Goal: Transaction & Acquisition: Purchase product/service

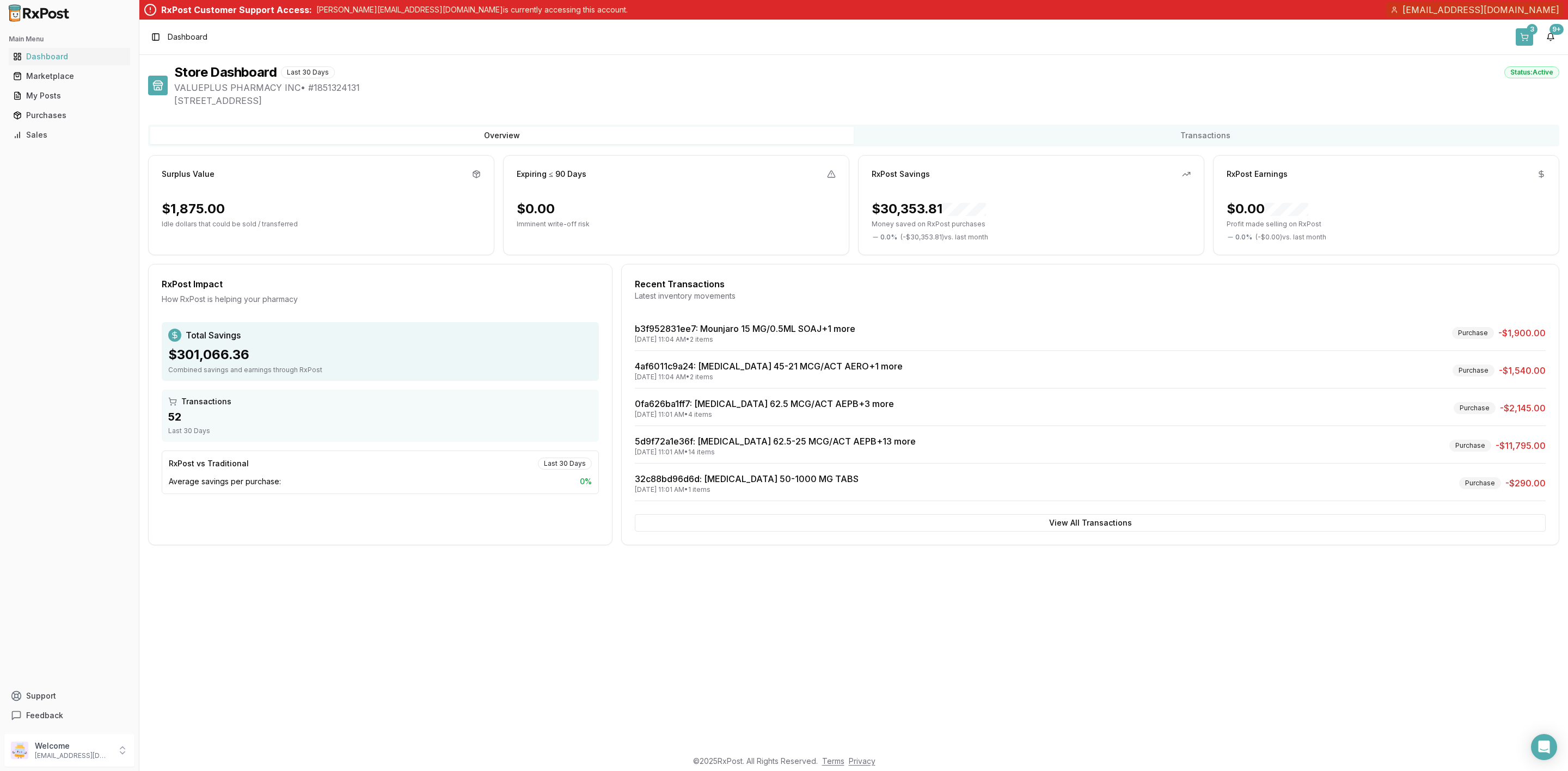
click at [1524, 33] on button "3" at bounding box center [1524, 37] width 18 height 18
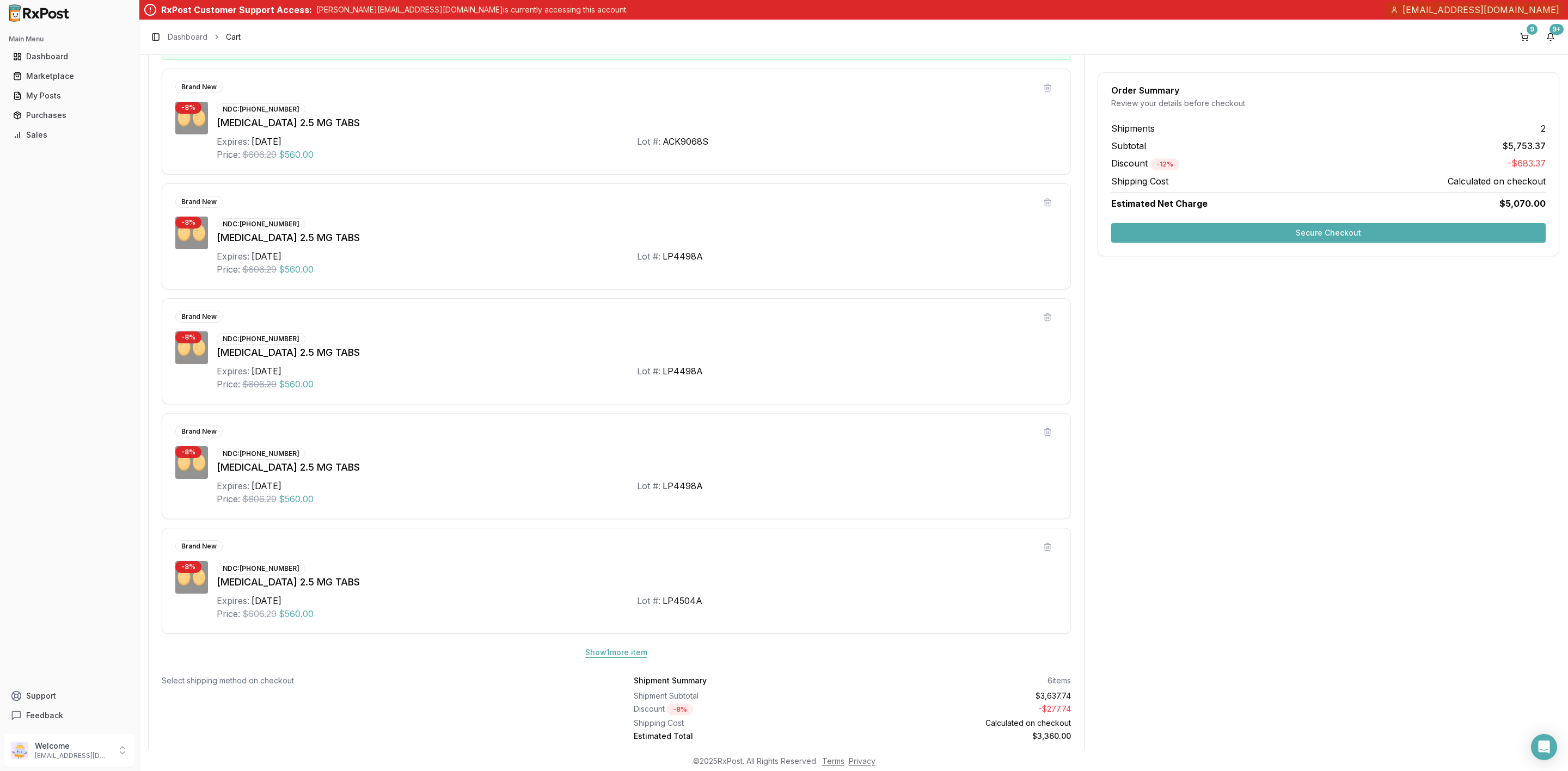
scroll to position [245, 0]
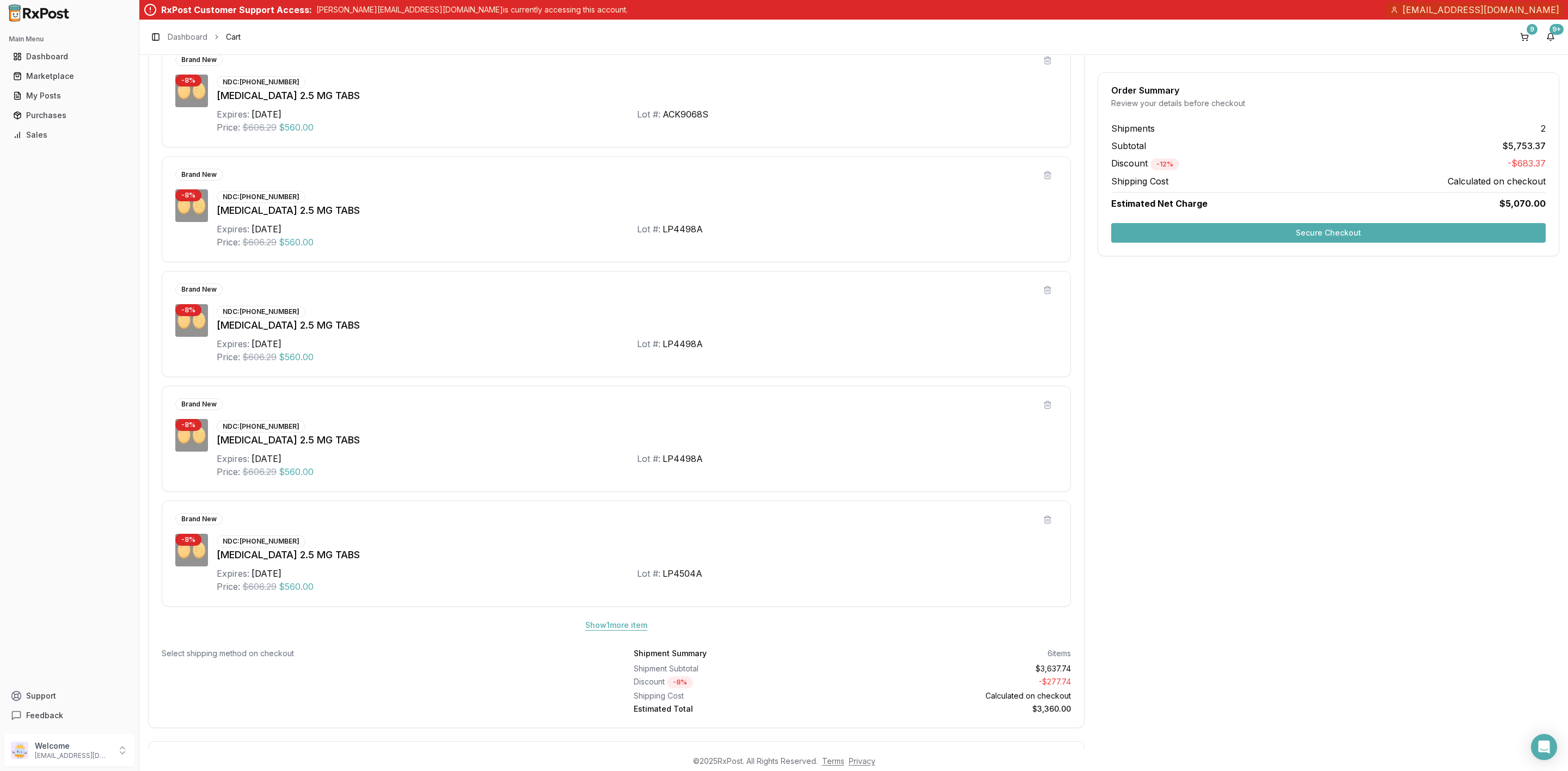
click at [617, 623] on button "Show 1 more item" at bounding box center [616, 626] width 80 height 19
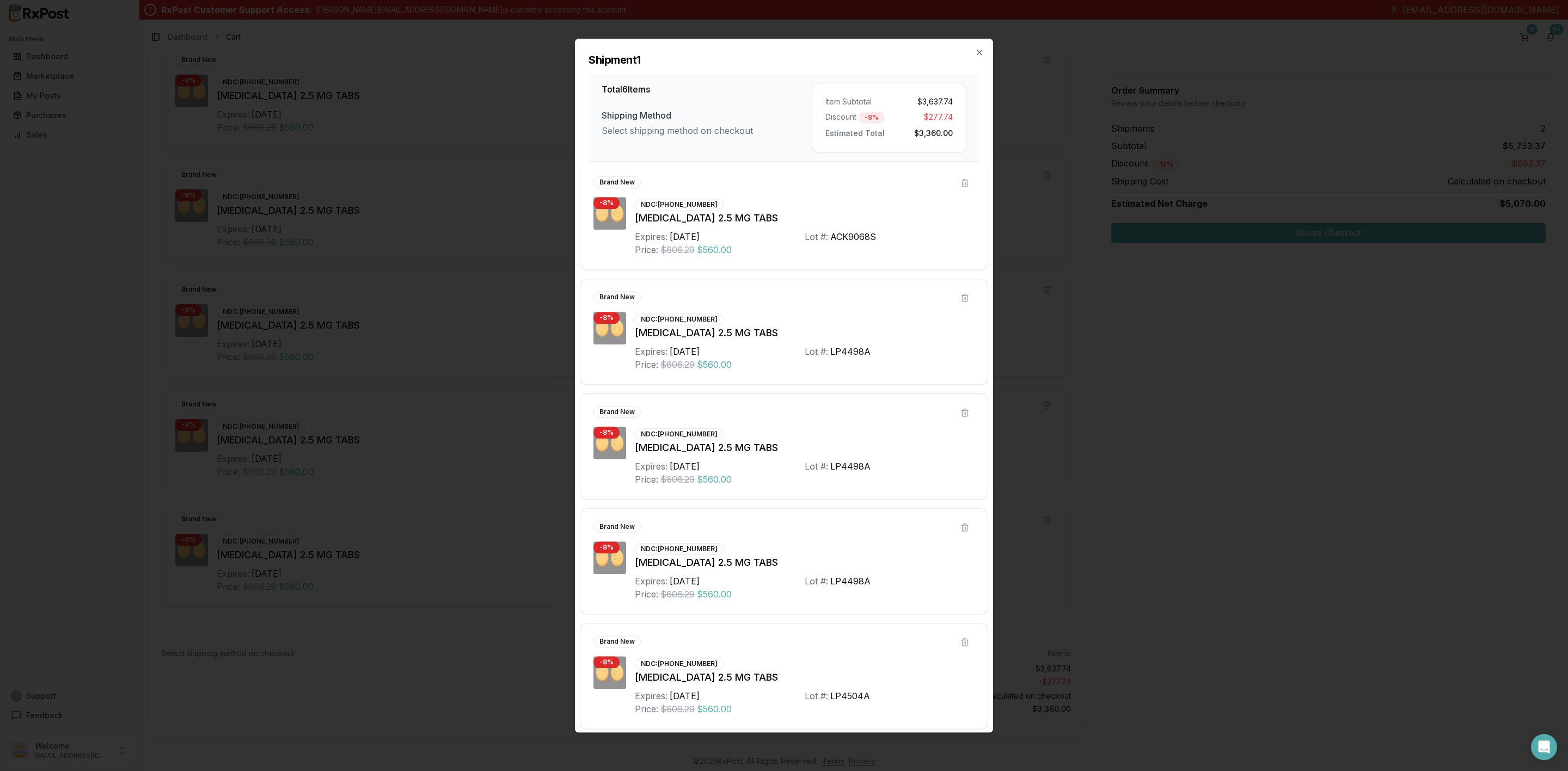
scroll to position [0, 0]
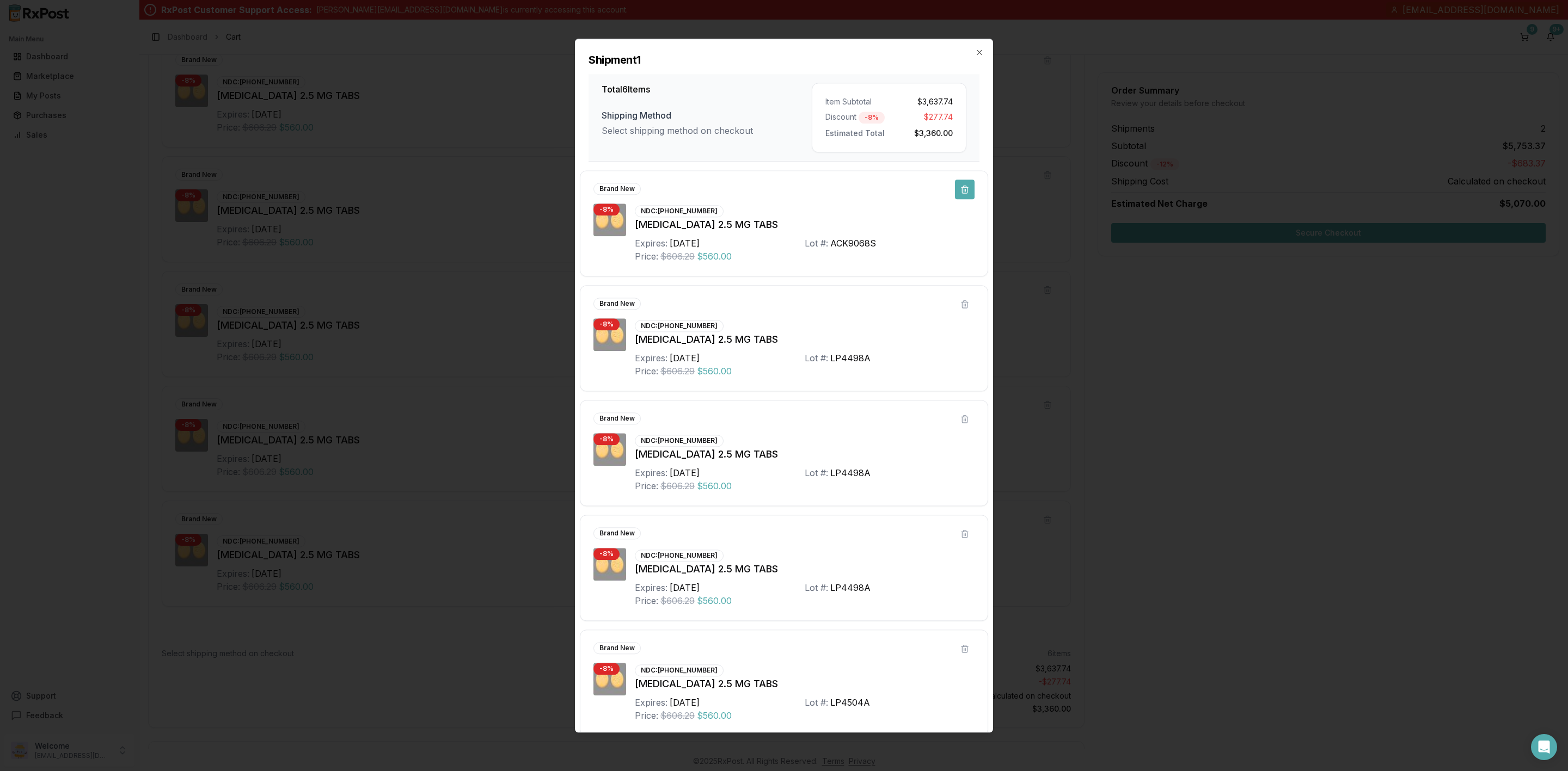
click at [965, 195] on button at bounding box center [965, 189] width 19 height 19
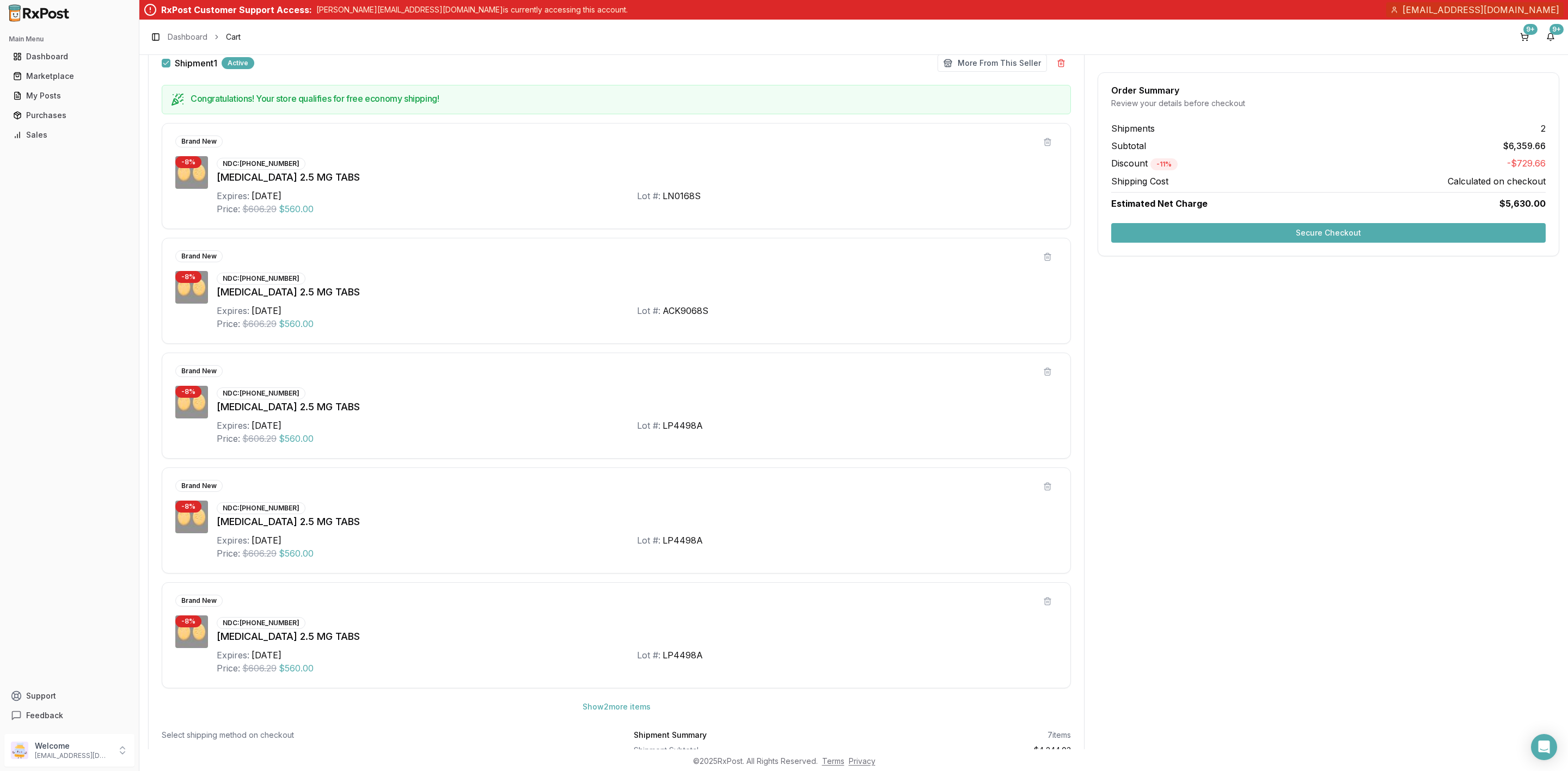
scroll to position [245, 0]
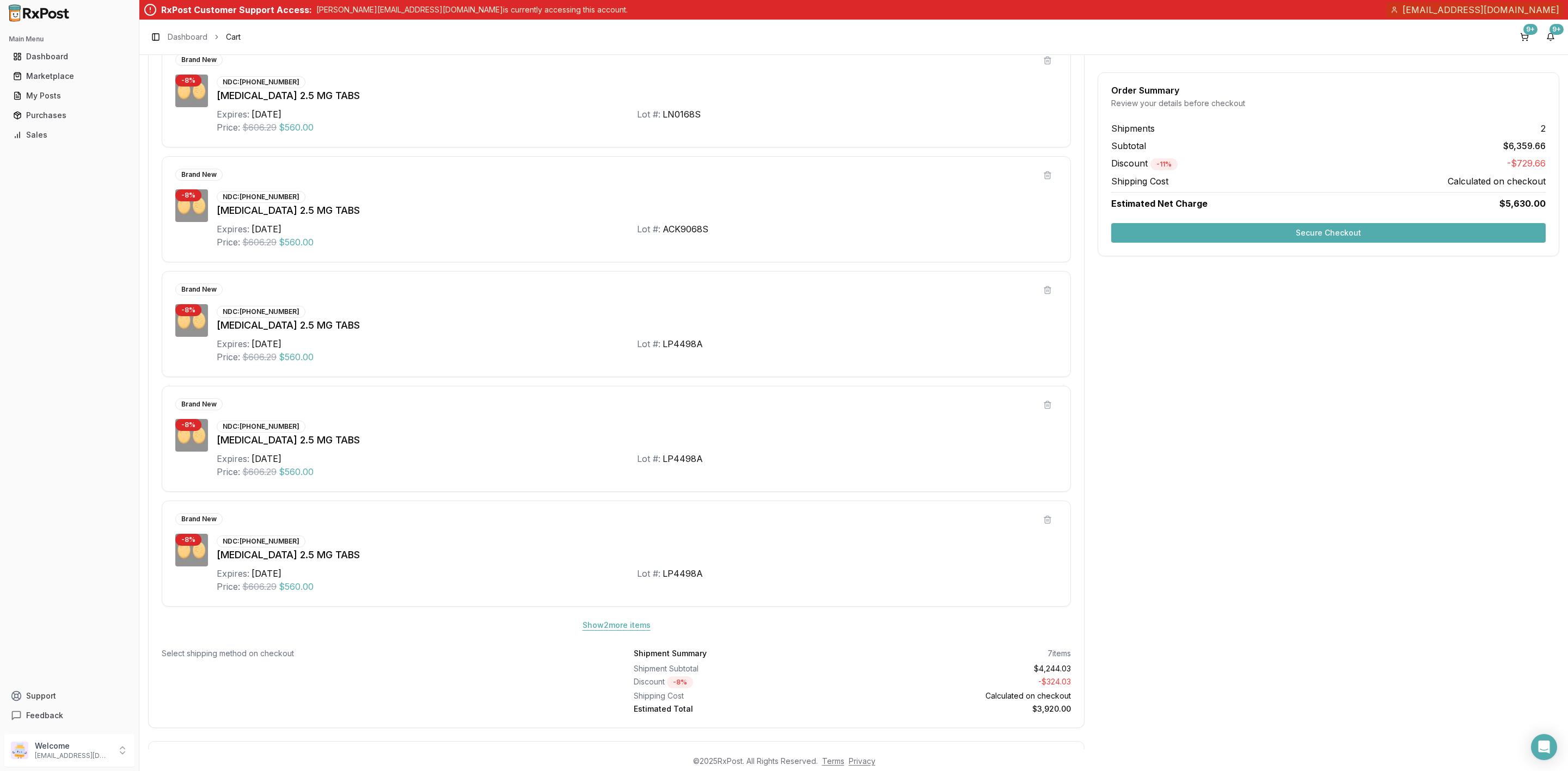
click at [617, 630] on button "Show 2 more item s" at bounding box center [617, 626] width 85 height 19
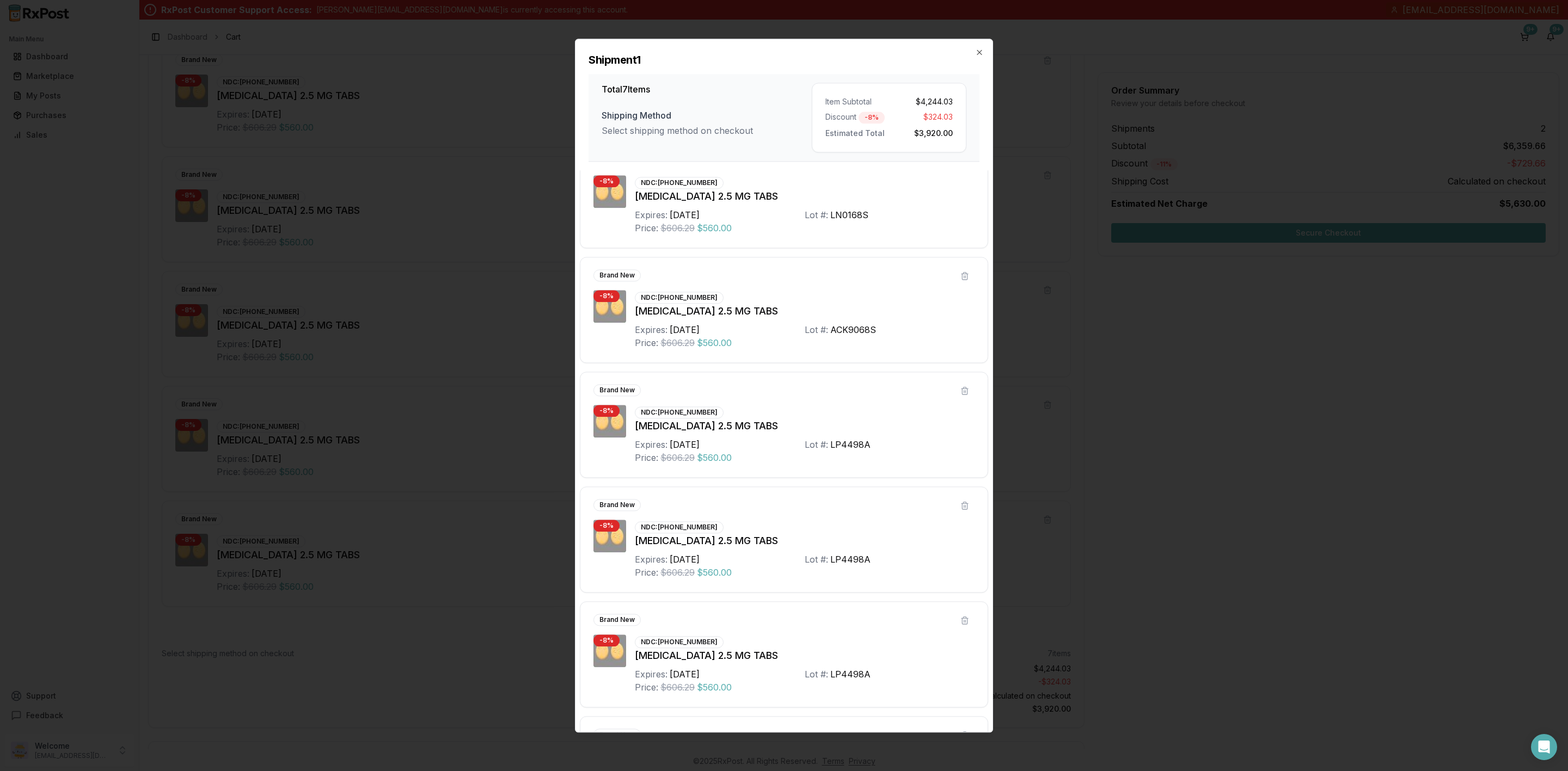
scroll to position [0, 0]
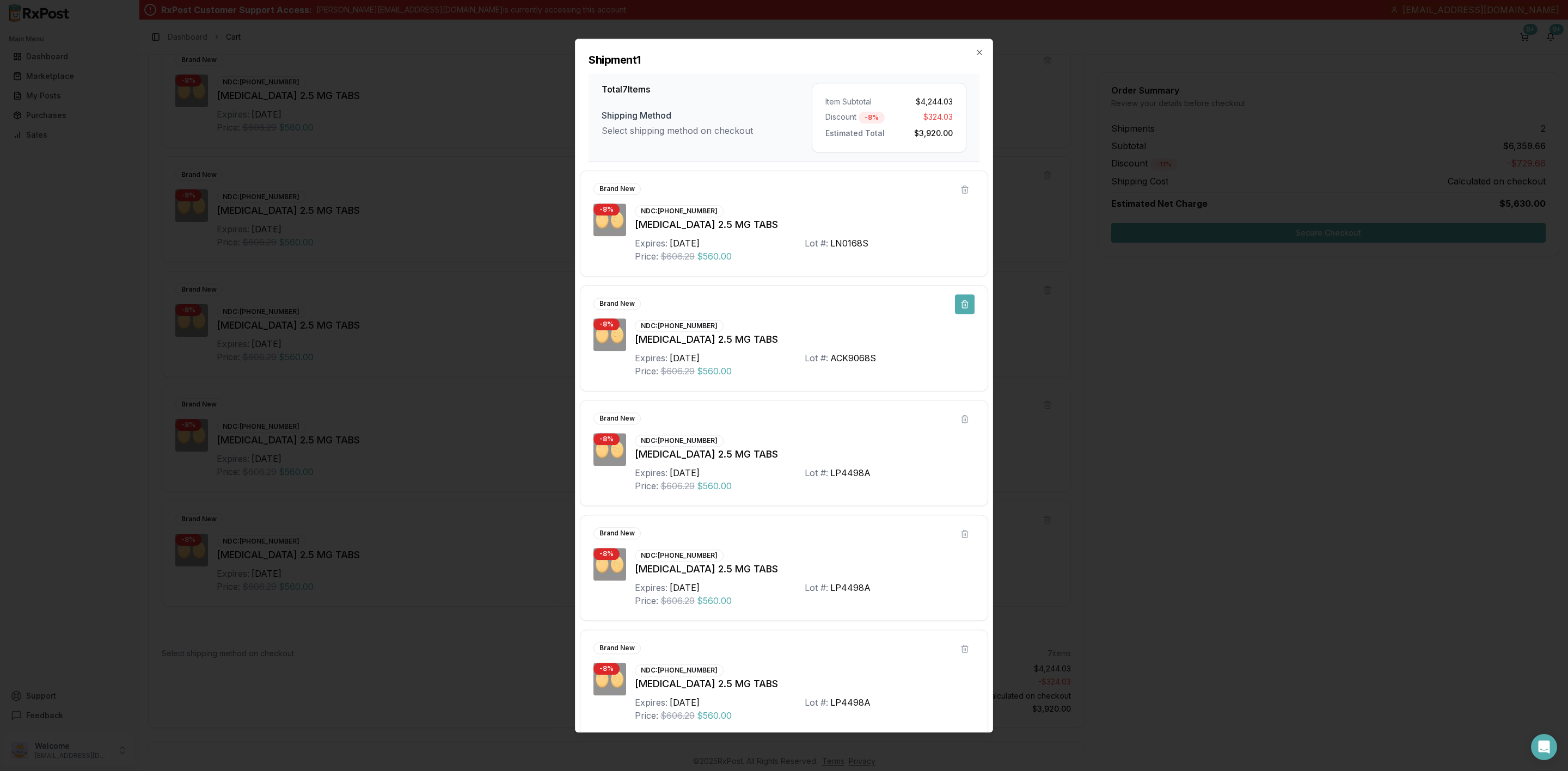
click at [959, 304] on button at bounding box center [965, 304] width 19 height 19
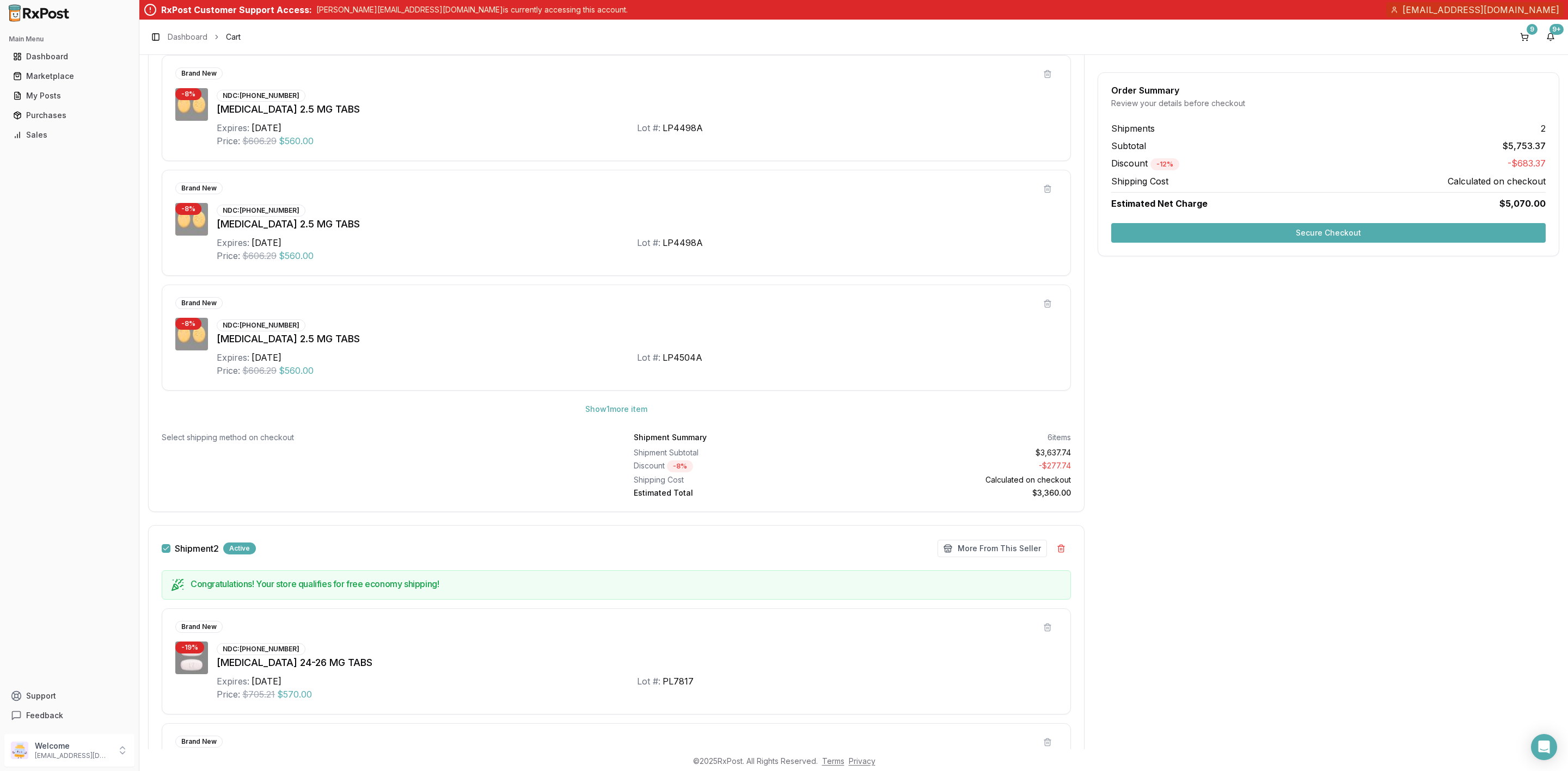
scroll to position [298, 0]
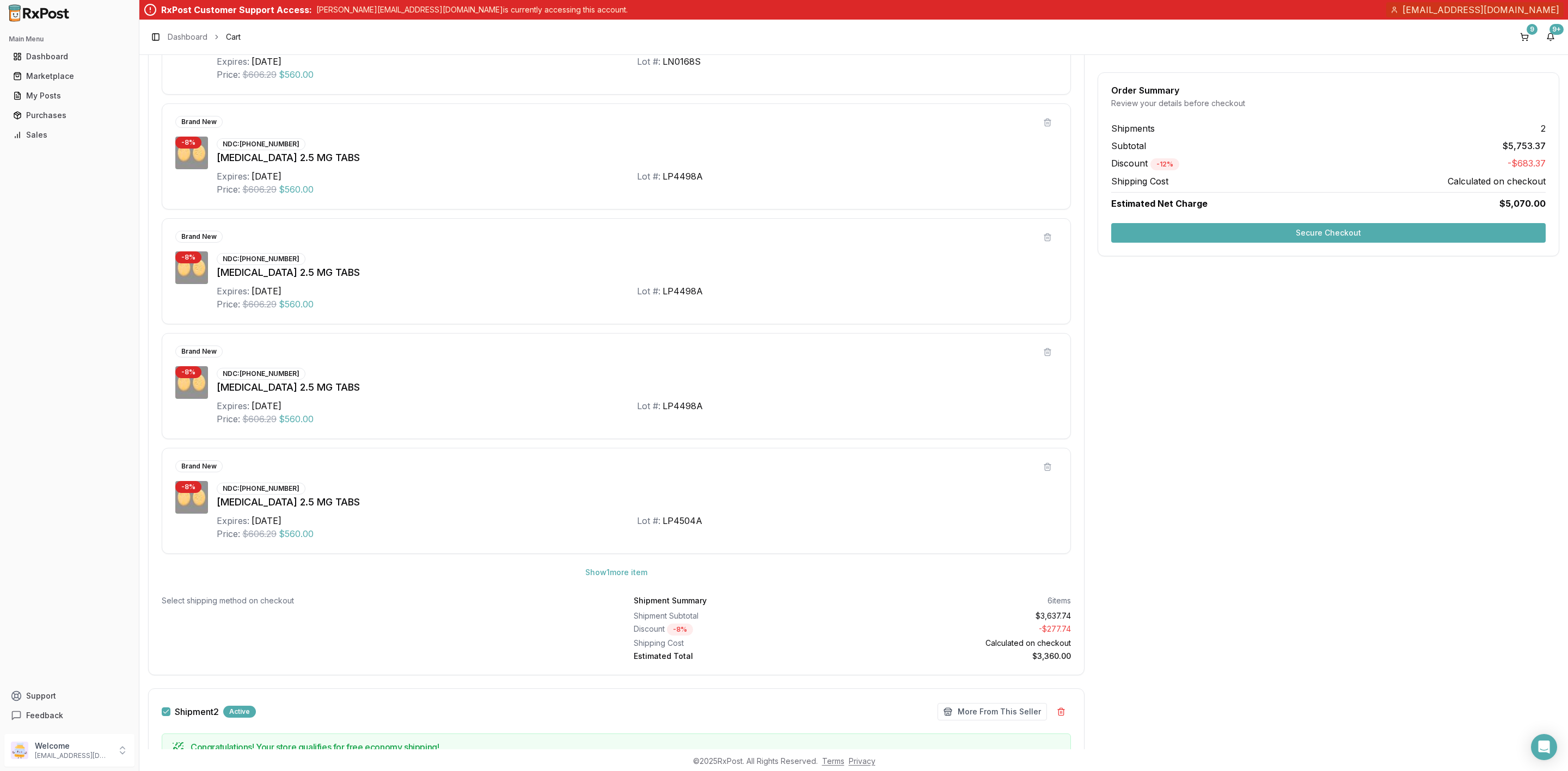
click at [1307, 229] on button "Secure Checkout" at bounding box center [1329, 233] width 435 height 19
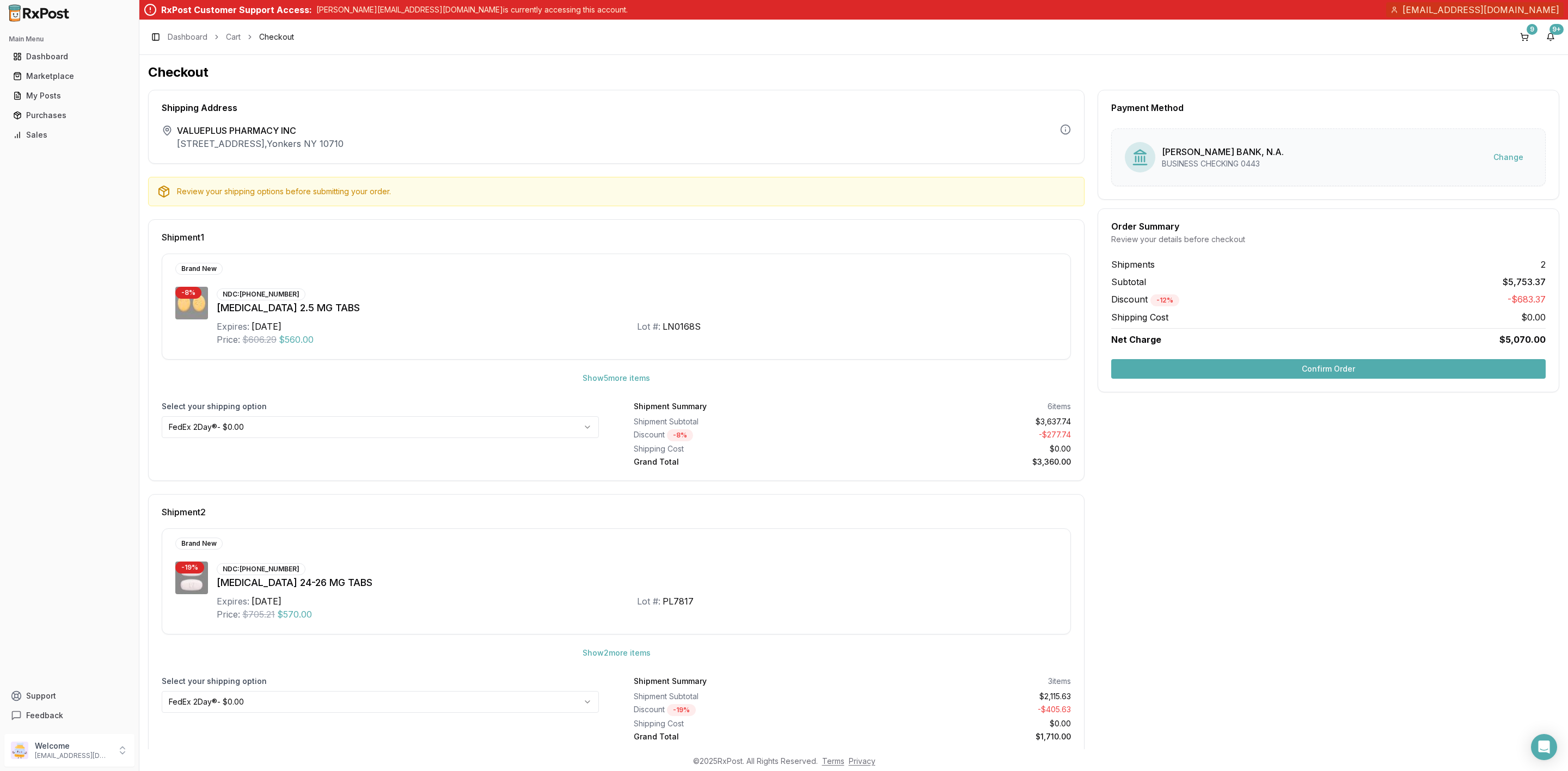
scroll to position [28, 0]
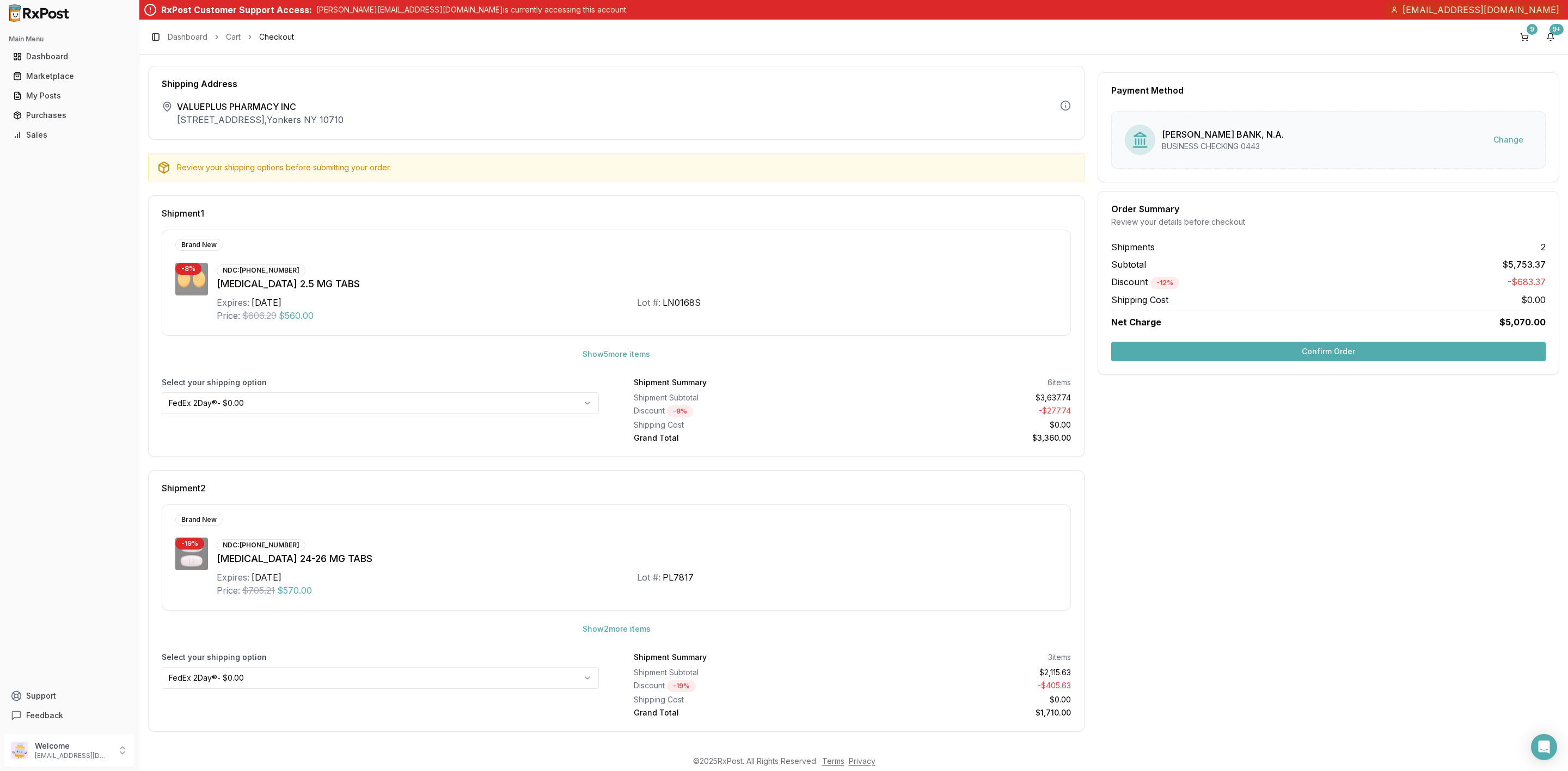
click at [1278, 358] on button "Confirm Order" at bounding box center [1329, 352] width 435 height 19
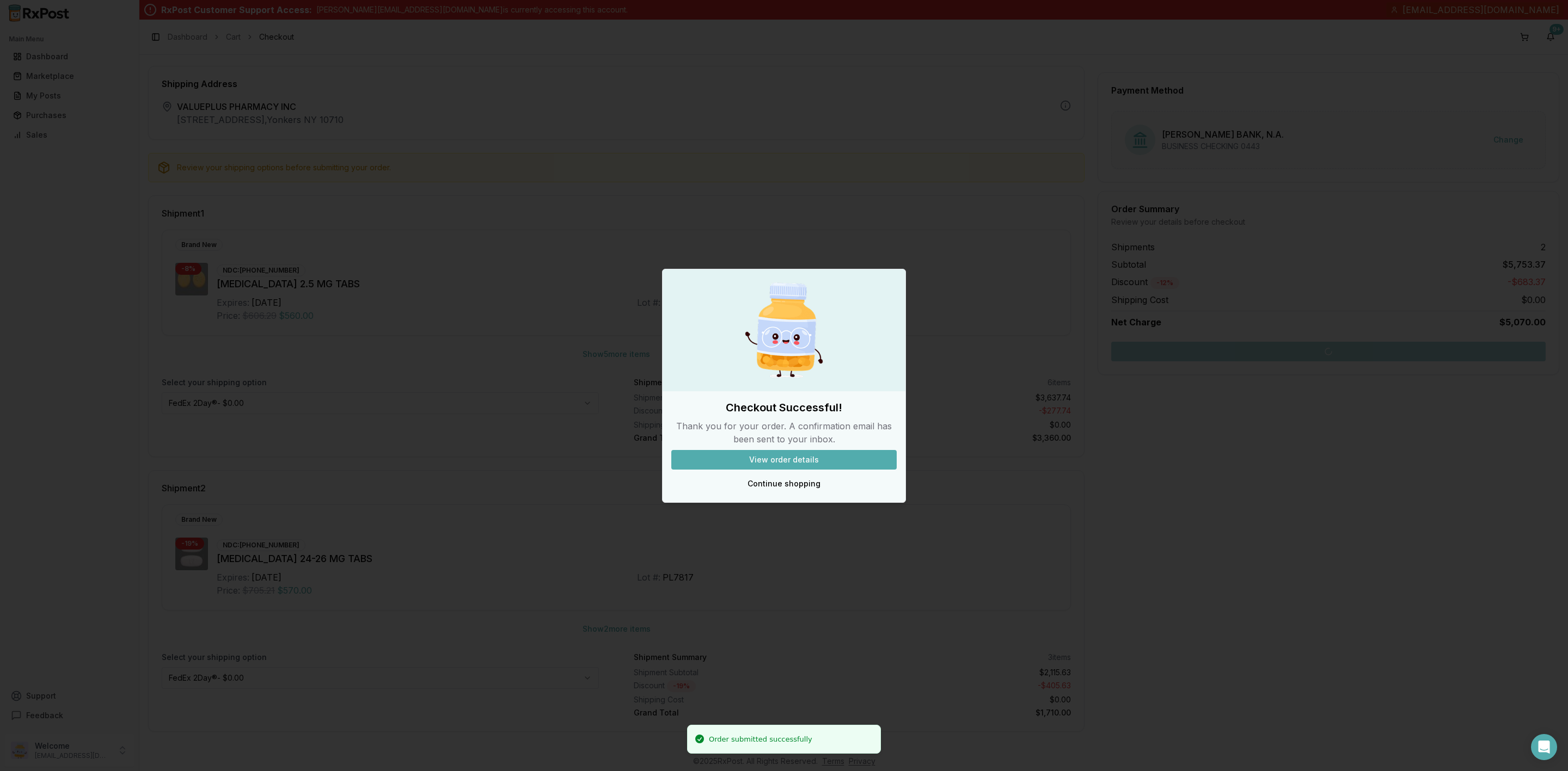
click at [90, 756] on div at bounding box center [784, 385] width 1568 height 771
click at [742, 477] on button "Continue shopping" at bounding box center [784, 484] width 225 height 19
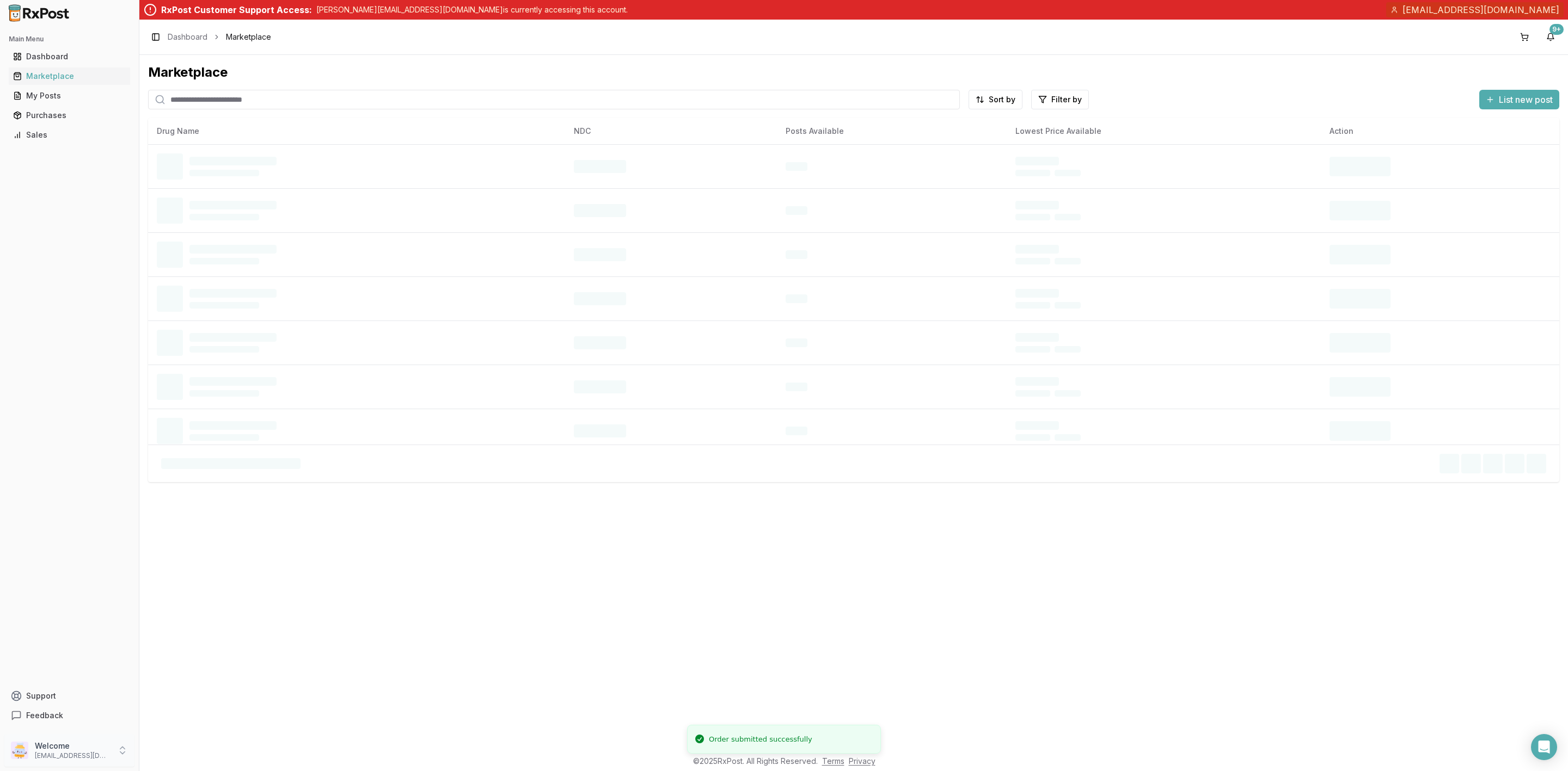
click at [99, 746] on p "Welcome" at bounding box center [72, 746] width 75 height 11
click at [224, 755] on span "Sign Out" at bounding box center [198, 753] width 103 height 11
